Goal: Task Accomplishment & Management: Manage account settings

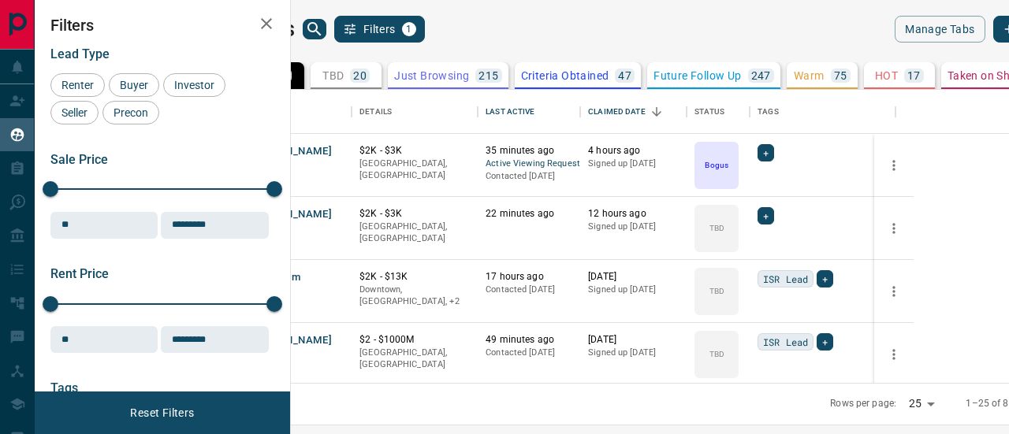
scroll to position [282, 699]
click at [824, 75] on p "Warm" at bounding box center [809, 75] width 31 height 11
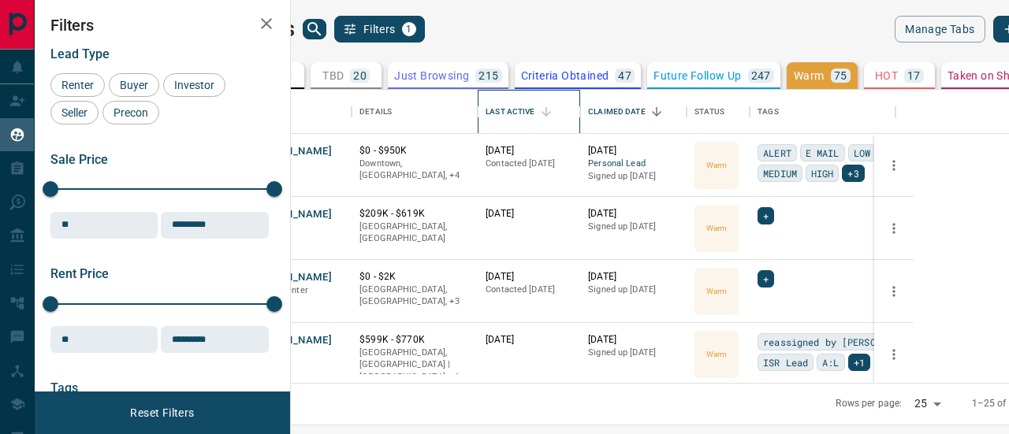
click at [534, 114] on div "Last Active" at bounding box center [510, 112] width 49 height 44
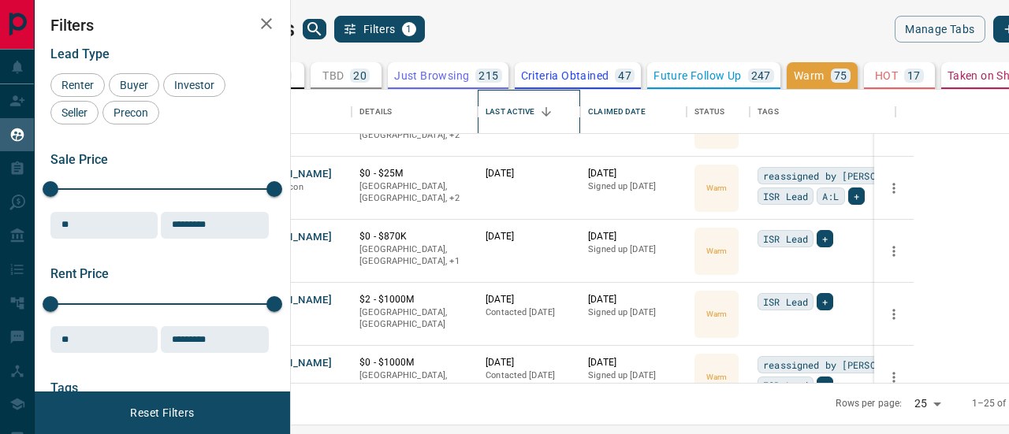
scroll to position [1025, 0]
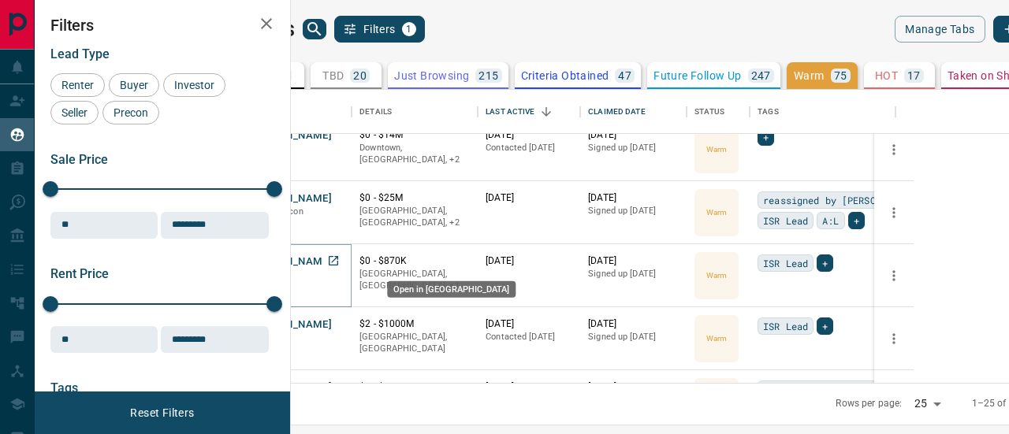
click at [338, 261] on icon "Open in New Tab" at bounding box center [333, 260] width 9 height 9
click at [338, 259] on icon "Open in New Tab" at bounding box center [333, 260] width 9 height 9
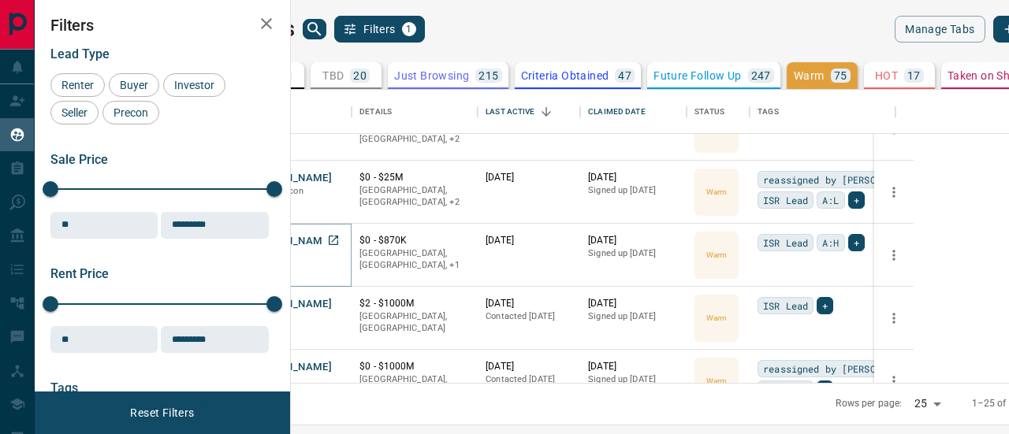
scroll to position [1103, 0]
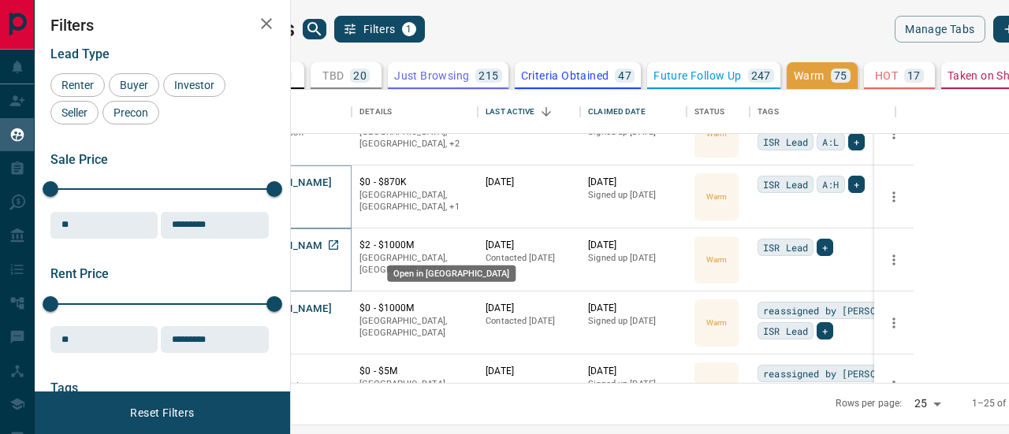
click at [340, 241] on icon "Open in New Tab" at bounding box center [333, 245] width 13 height 13
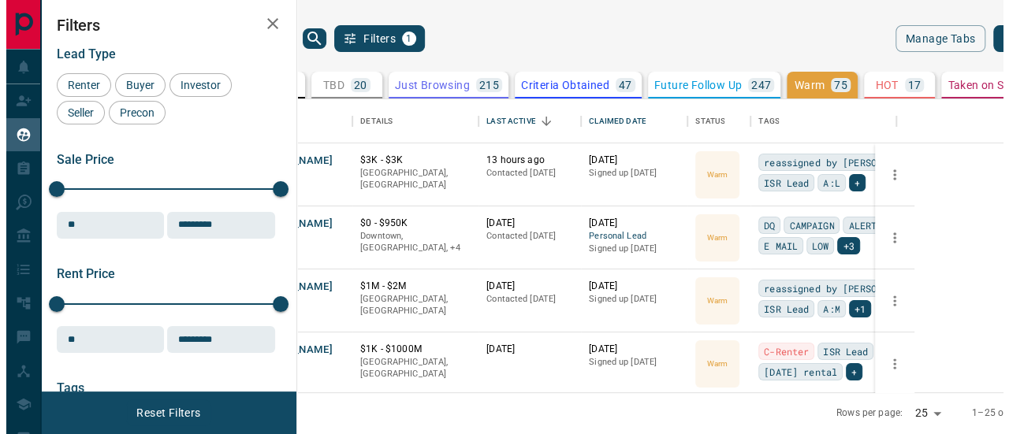
scroll to position [282, 699]
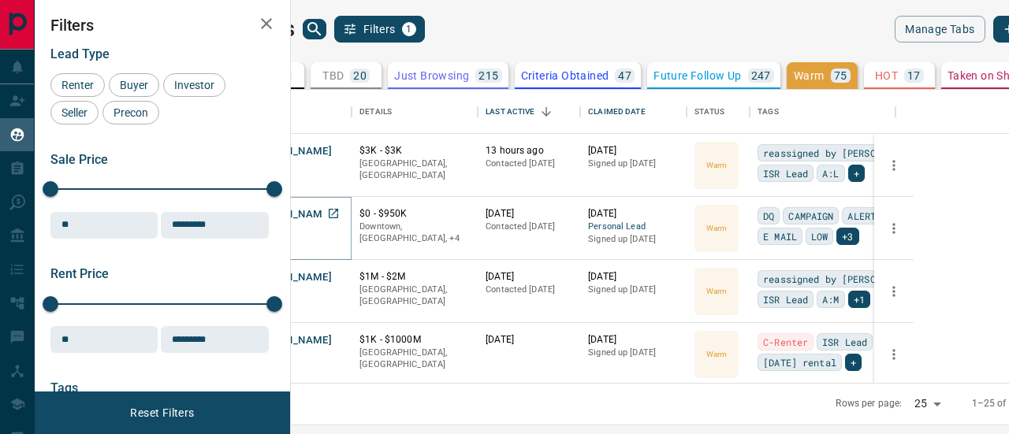
click at [338, 209] on icon "Open in New Tab" at bounding box center [333, 213] width 9 height 9
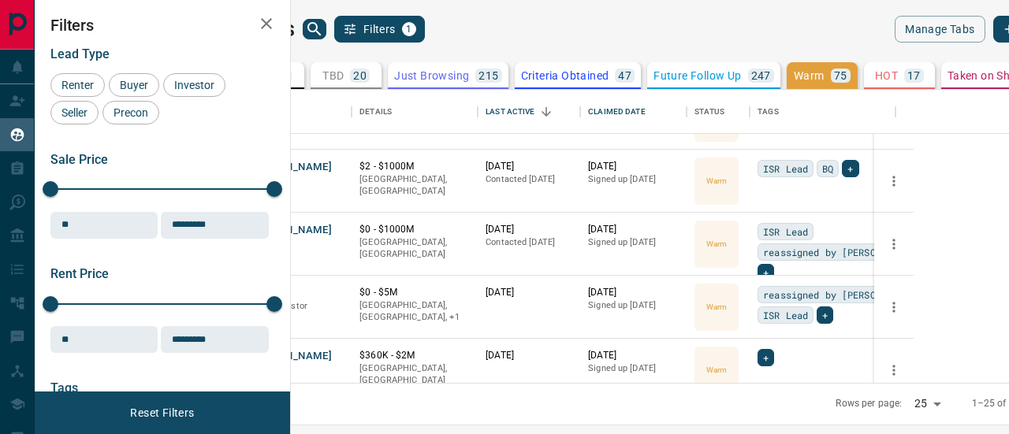
scroll to position [1261, 0]
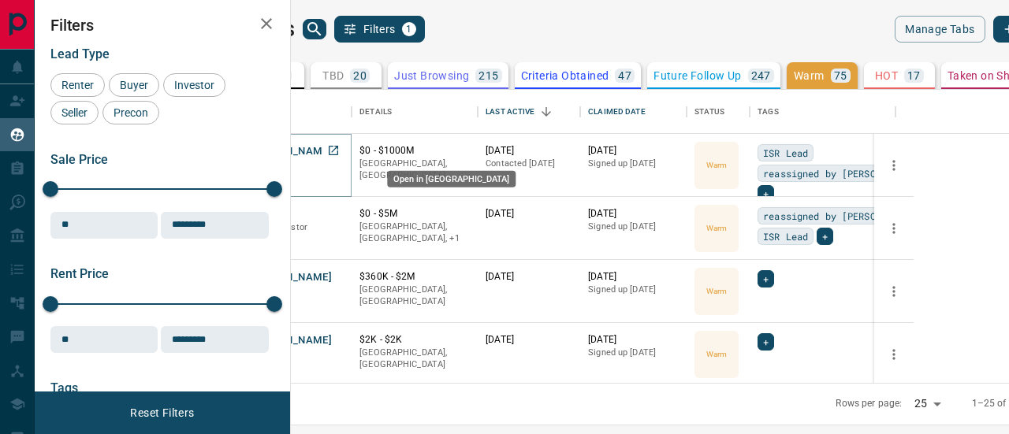
click at [340, 144] on icon "Open in New Tab" at bounding box center [333, 150] width 13 height 13
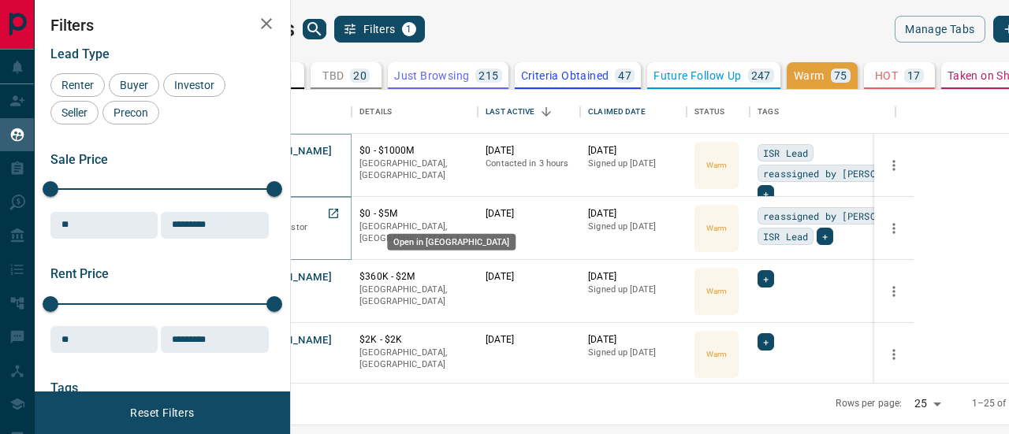
click at [340, 214] on icon "Open in New Tab" at bounding box center [333, 213] width 13 height 13
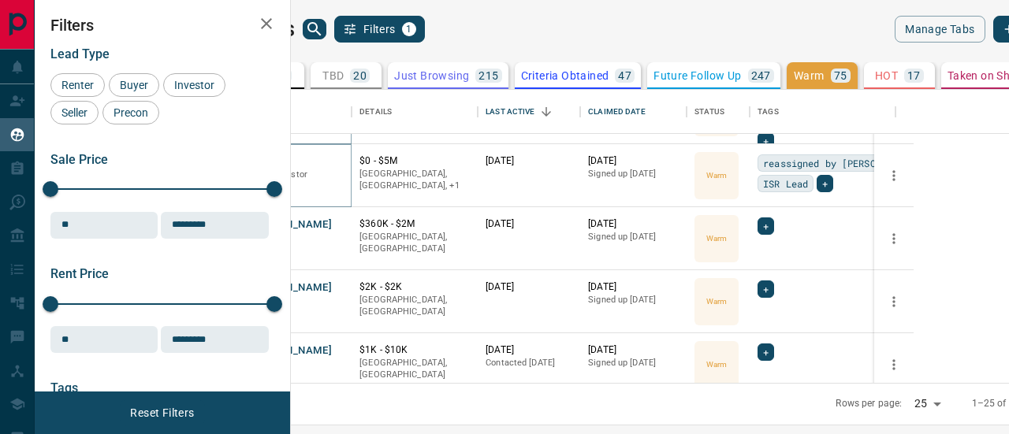
scroll to position [1338, 0]
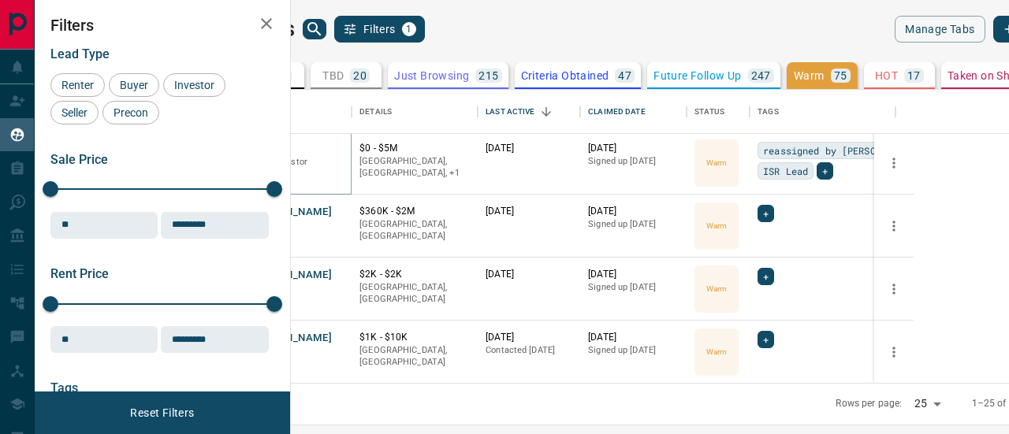
click at [741, 80] on p "Future Follow Up" at bounding box center [696, 75] width 87 height 11
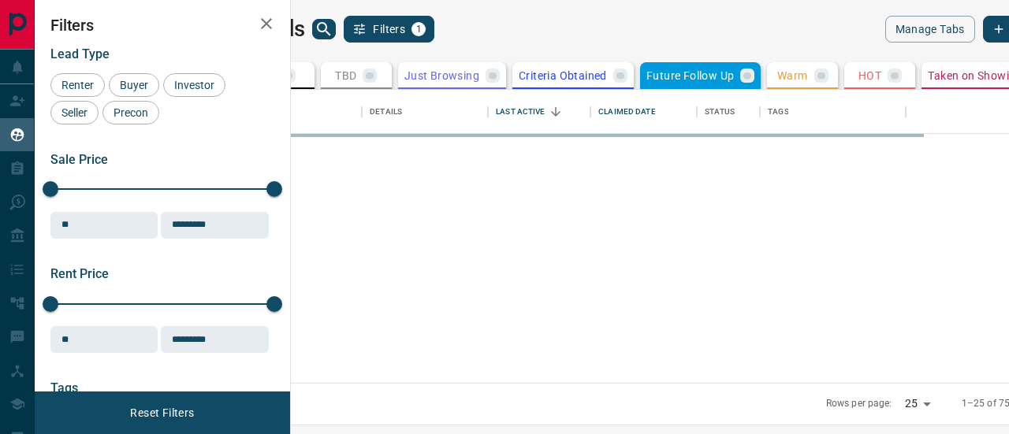
scroll to position [0, 0]
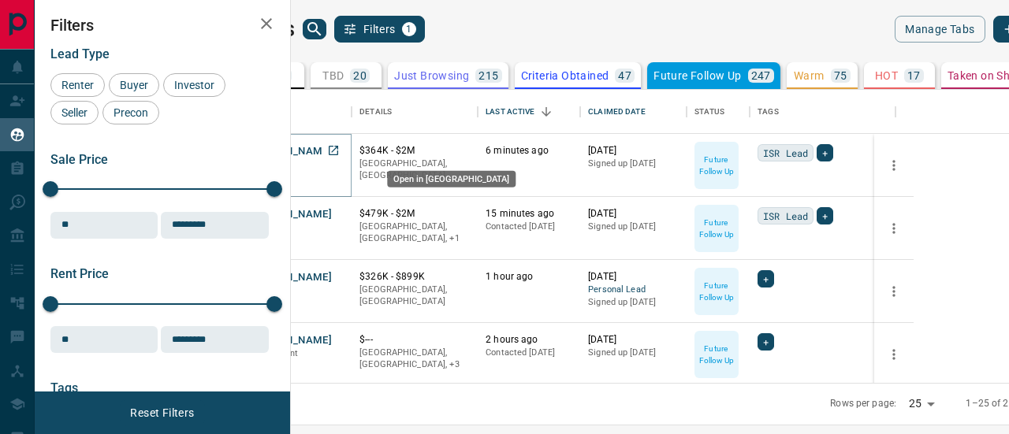
click at [340, 147] on icon "Open in New Tab" at bounding box center [333, 150] width 13 height 13
